Goal: Information Seeking & Learning: Learn about a topic

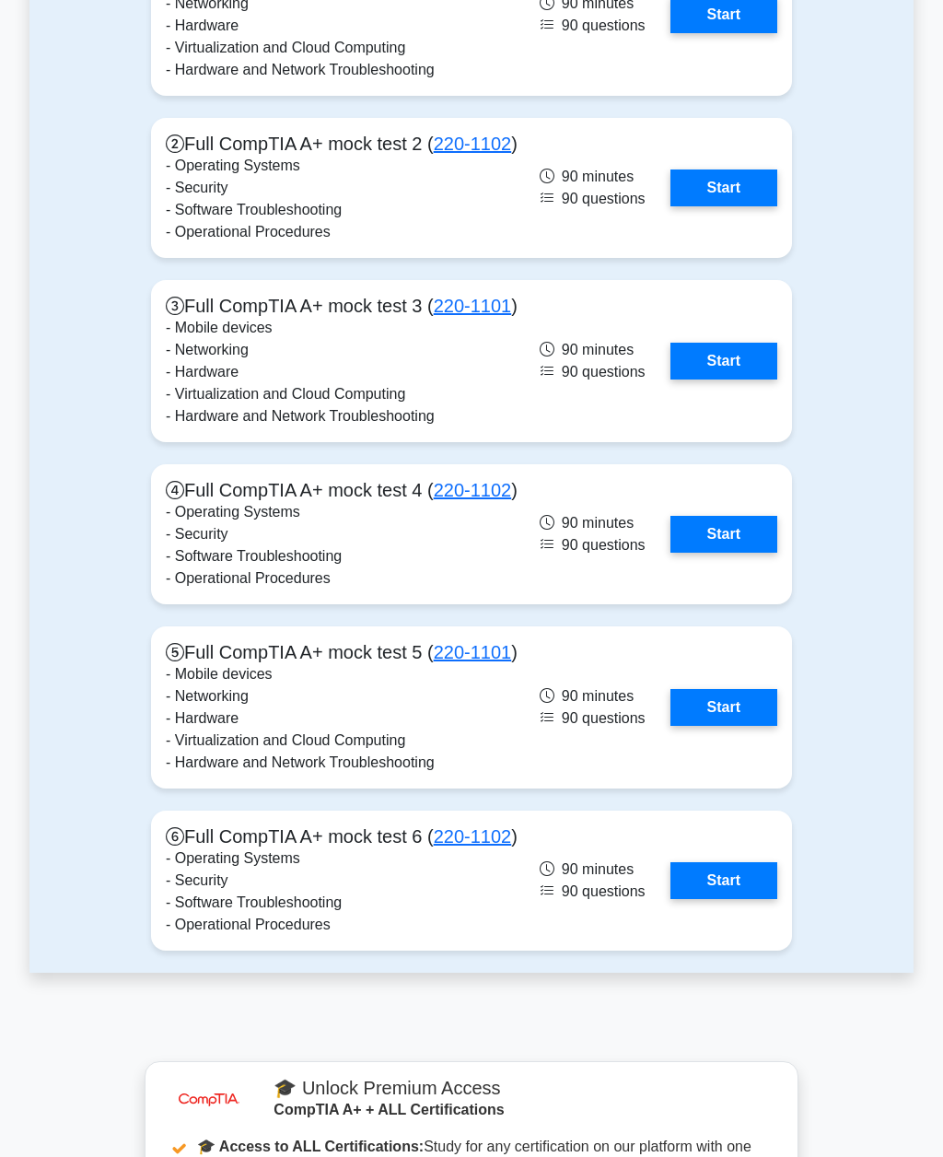
scroll to position [4191, 0]
click at [744, 33] on link "Start" at bounding box center [724, 14] width 107 height 37
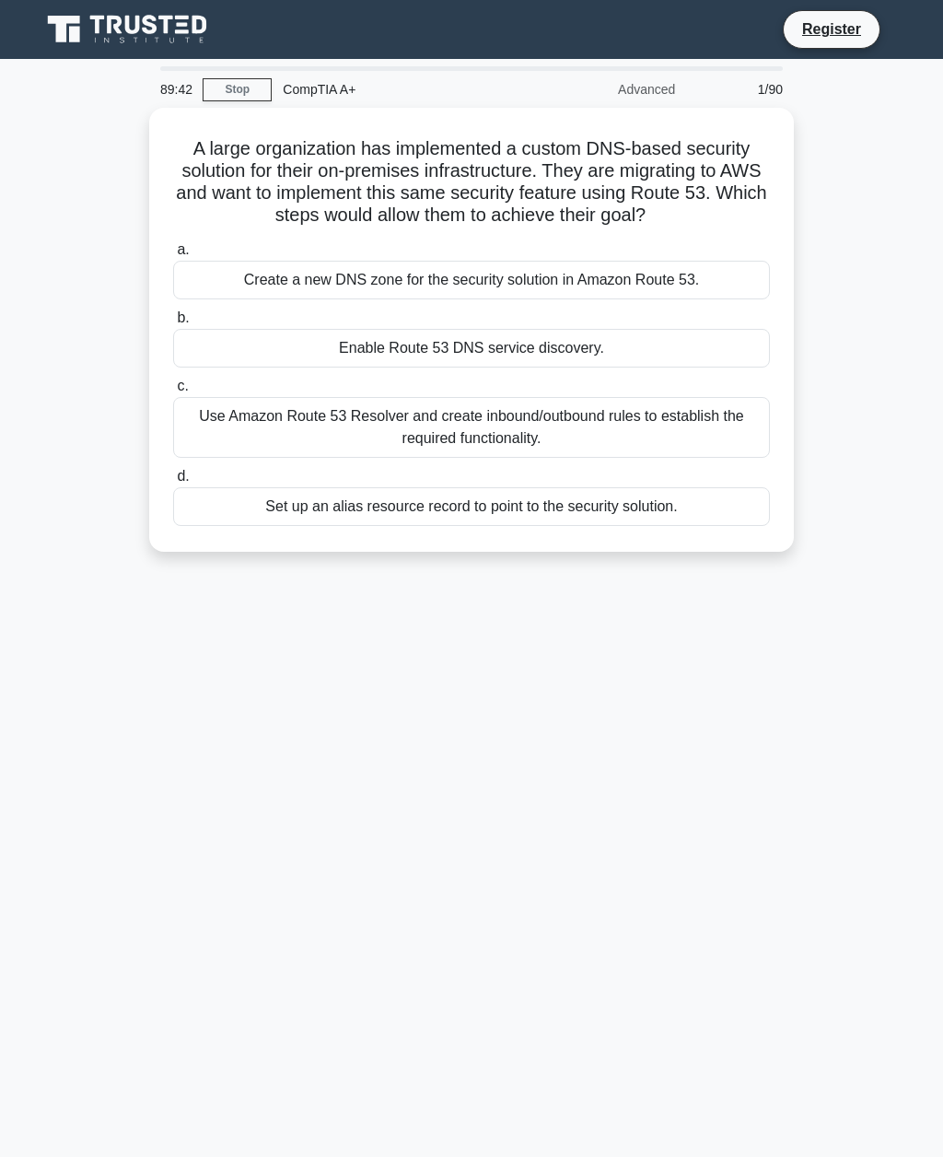
click at [744, 292] on div "Create a new DNS zone for the security solution in Amazon Route 53." at bounding box center [471, 280] width 597 height 39
click at [173, 256] on input "a. Create a new DNS zone for the security solution in Amazon Route 53." at bounding box center [173, 250] width 0 height 12
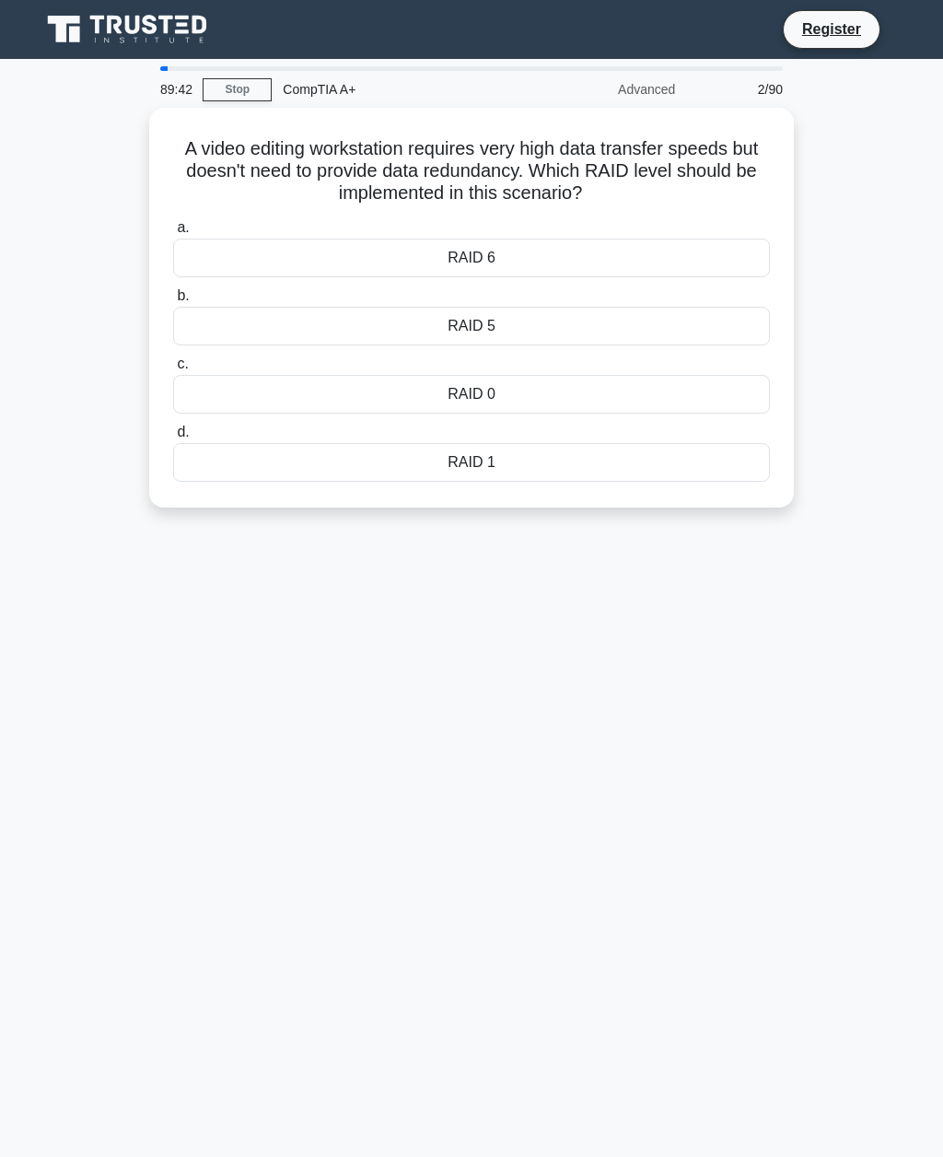
click at [743, 293] on label "b. RAID 5" at bounding box center [471, 315] width 597 height 61
click at [173, 293] on input "b. RAID 5" at bounding box center [173, 296] width 0 height 12
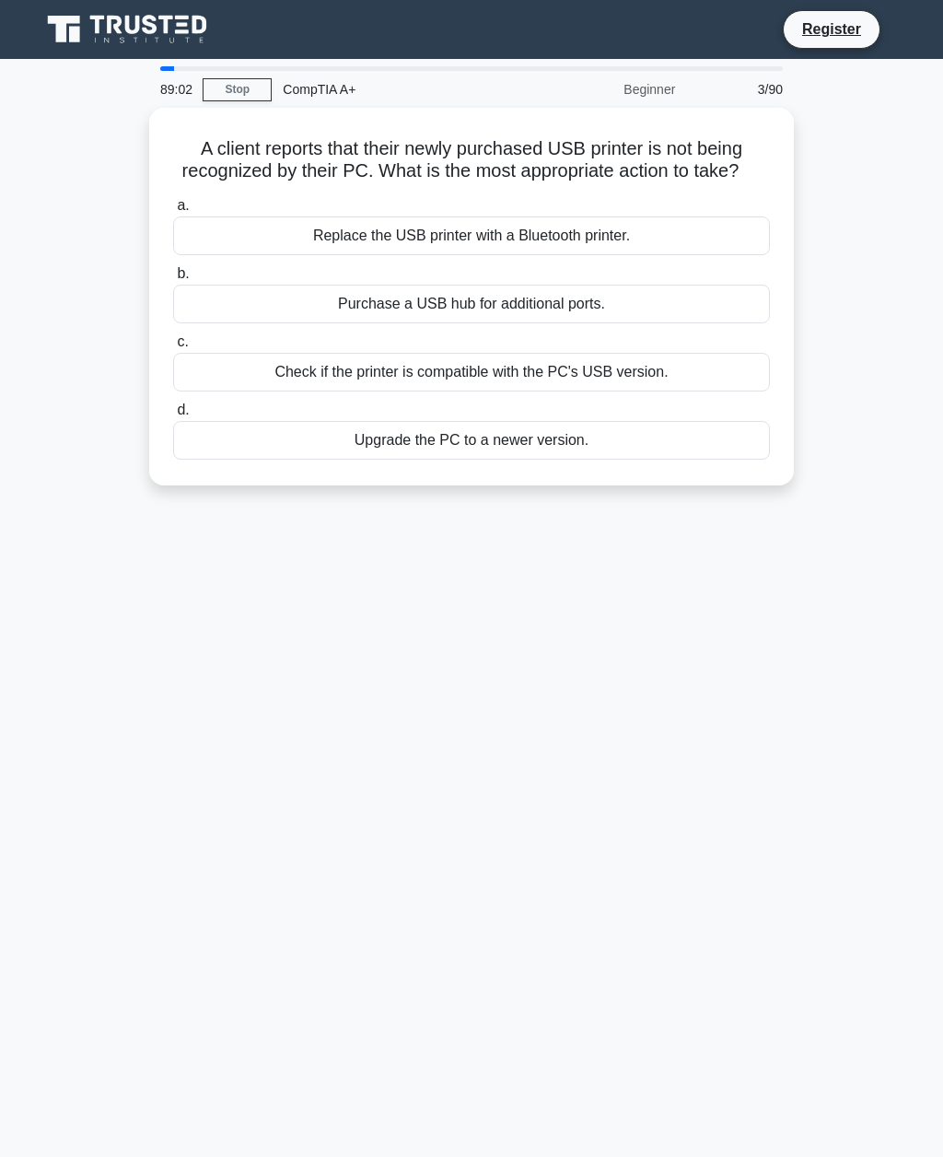
click at [696, 391] on div "Check if the printer is compatible with the PC's USB version." at bounding box center [471, 372] width 597 height 39
click at [173, 348] on input "c. Check if the printer is compatible with the PC's USB version." at bounding box center [173, 342] width 0 height 12
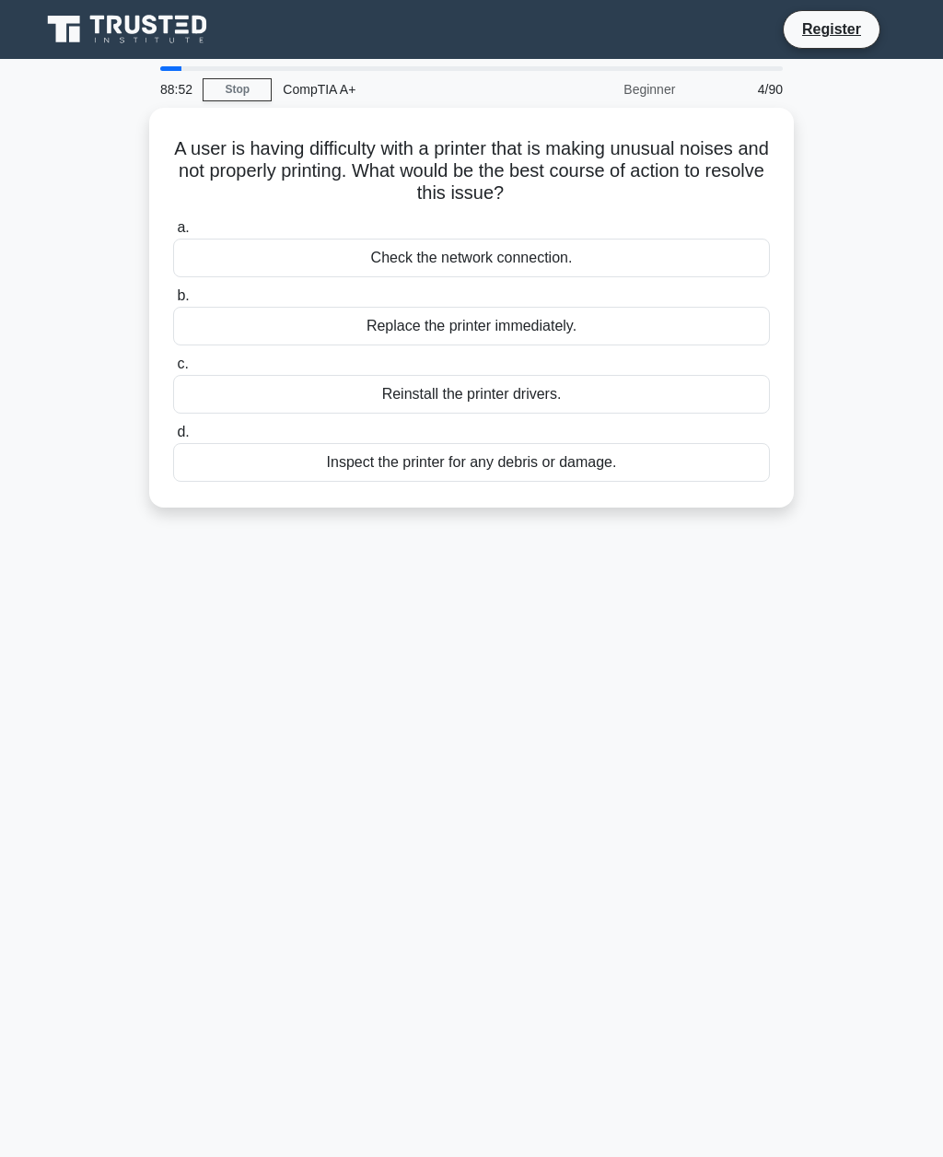
click at [679, 447] on div "Inspect the printer for any debris or damage." at bounding box center [471, 462] width 597 height 39
click at [173, 438] on input "d. Inspect the printer for any debris or damage." at bounding box center [173, 432] width 0 height 12
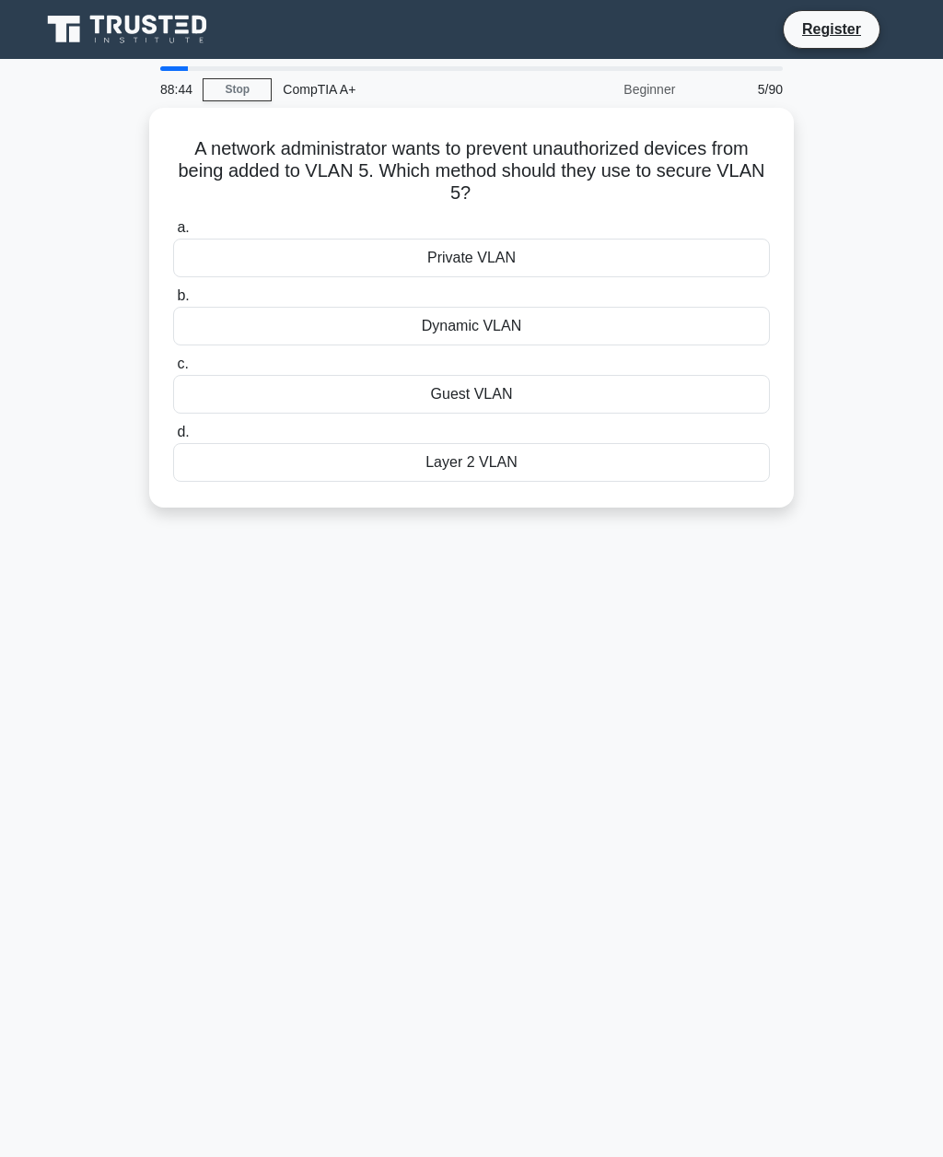
click at [716, 264] on div "Private VLAN" at bounding box center [471, 258] width 597 height 39
click at [173, 234] on input "a. Private VLAN" at bounding box center [173, 228] width 0 height 12
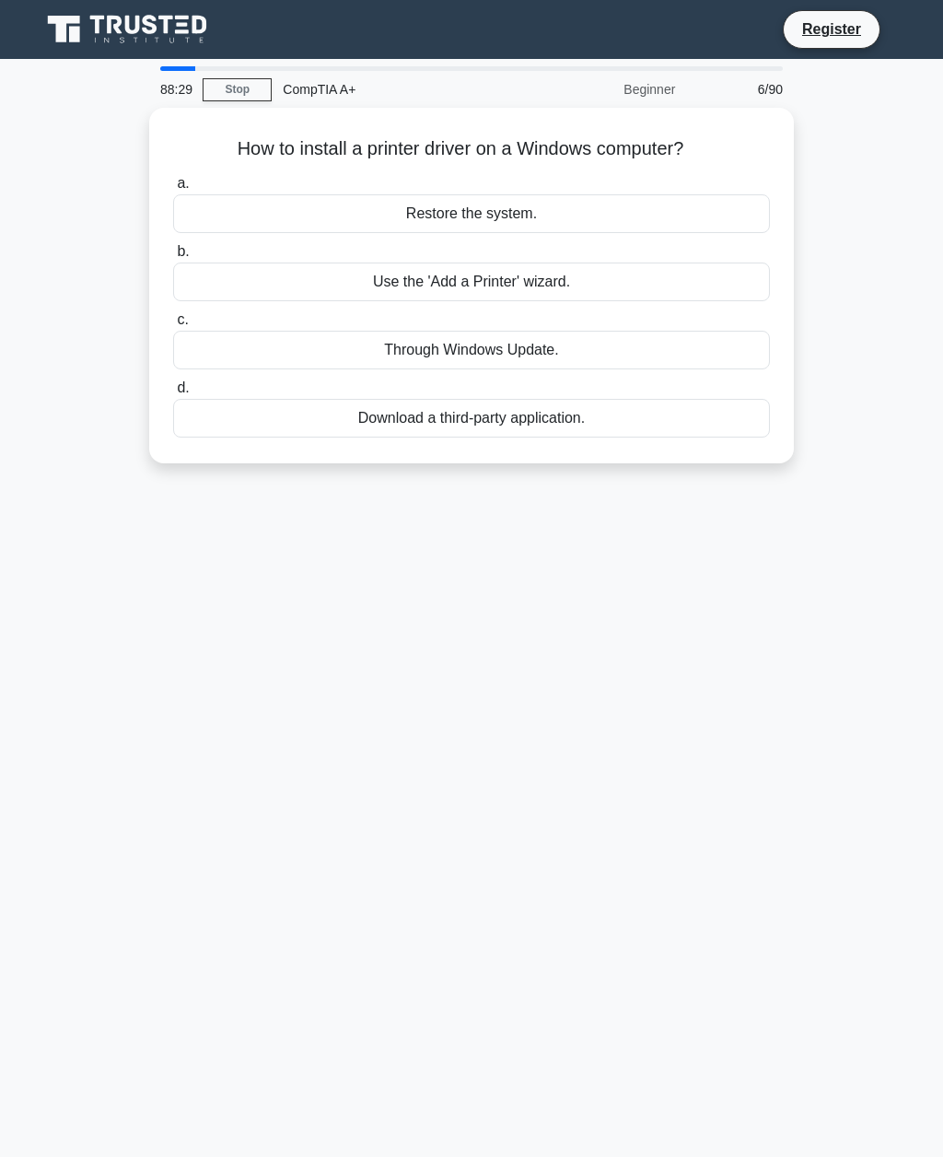
click at [756, 275] on div "Use the 'Add a Printer' wizard." at bounding box center [471, 282] width 597 height 39
click at [173, 258] on input "b. Use the 'Add a Printer' wizard." at bounding box center [173, 252] width 0 height 12
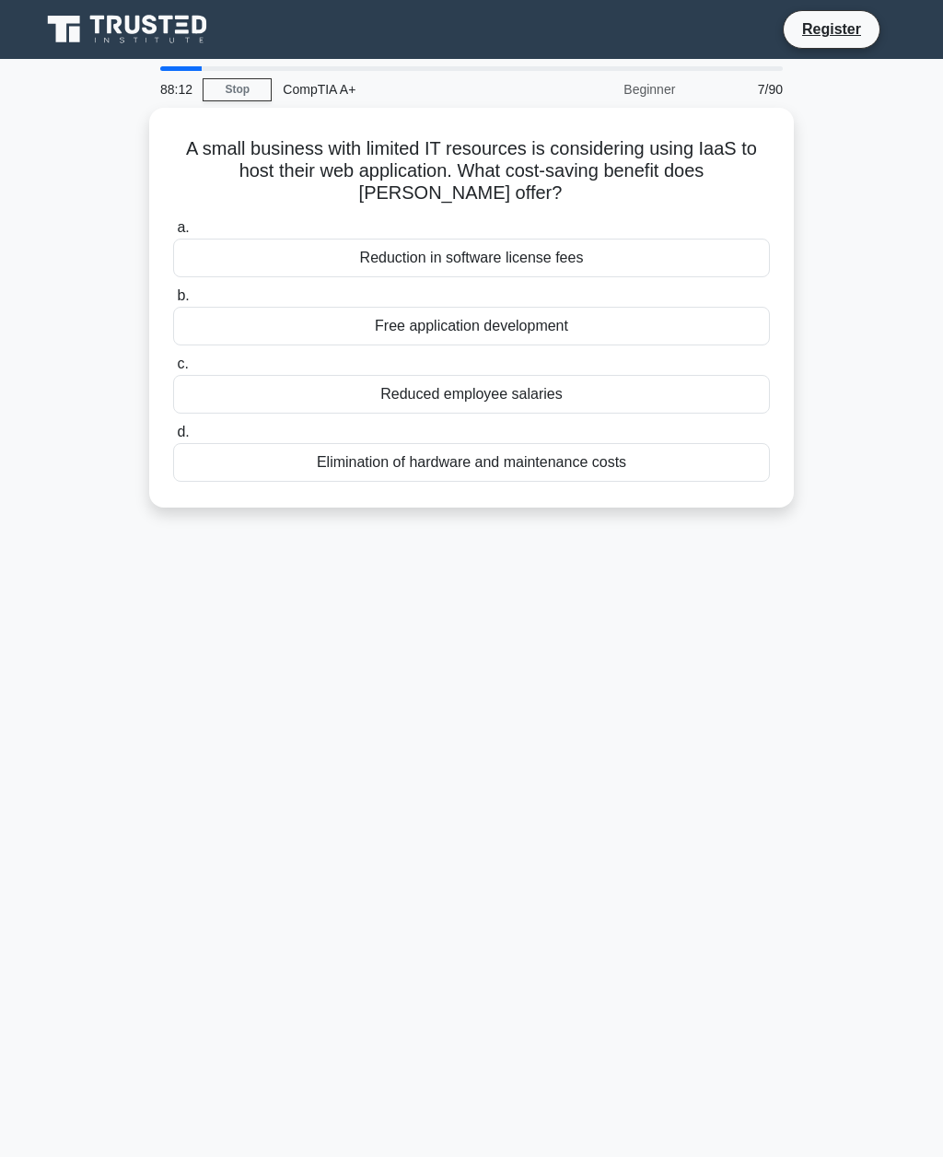
click at [256, 108] on div "A small business with limited IT resources is considering using IaaS to host th…" at bounding box center [471, 308] width 645 height 400
click at [268, 95] on link "Stop" at bounding box center [237, 89] width 69 height 23
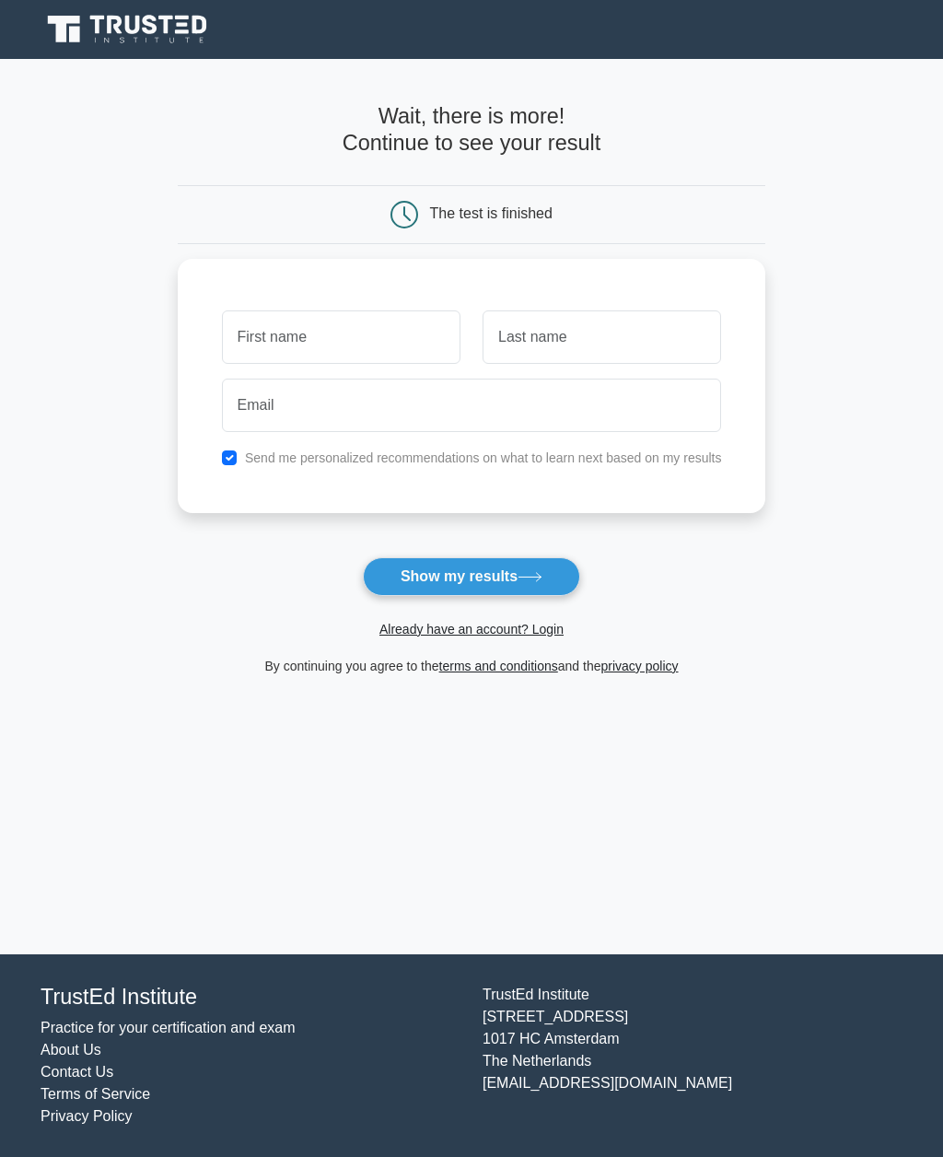
click at [528, 558] on button "Show my results" at bounding box center [471, 576] width 217 height 39
